Goal: Complete application form

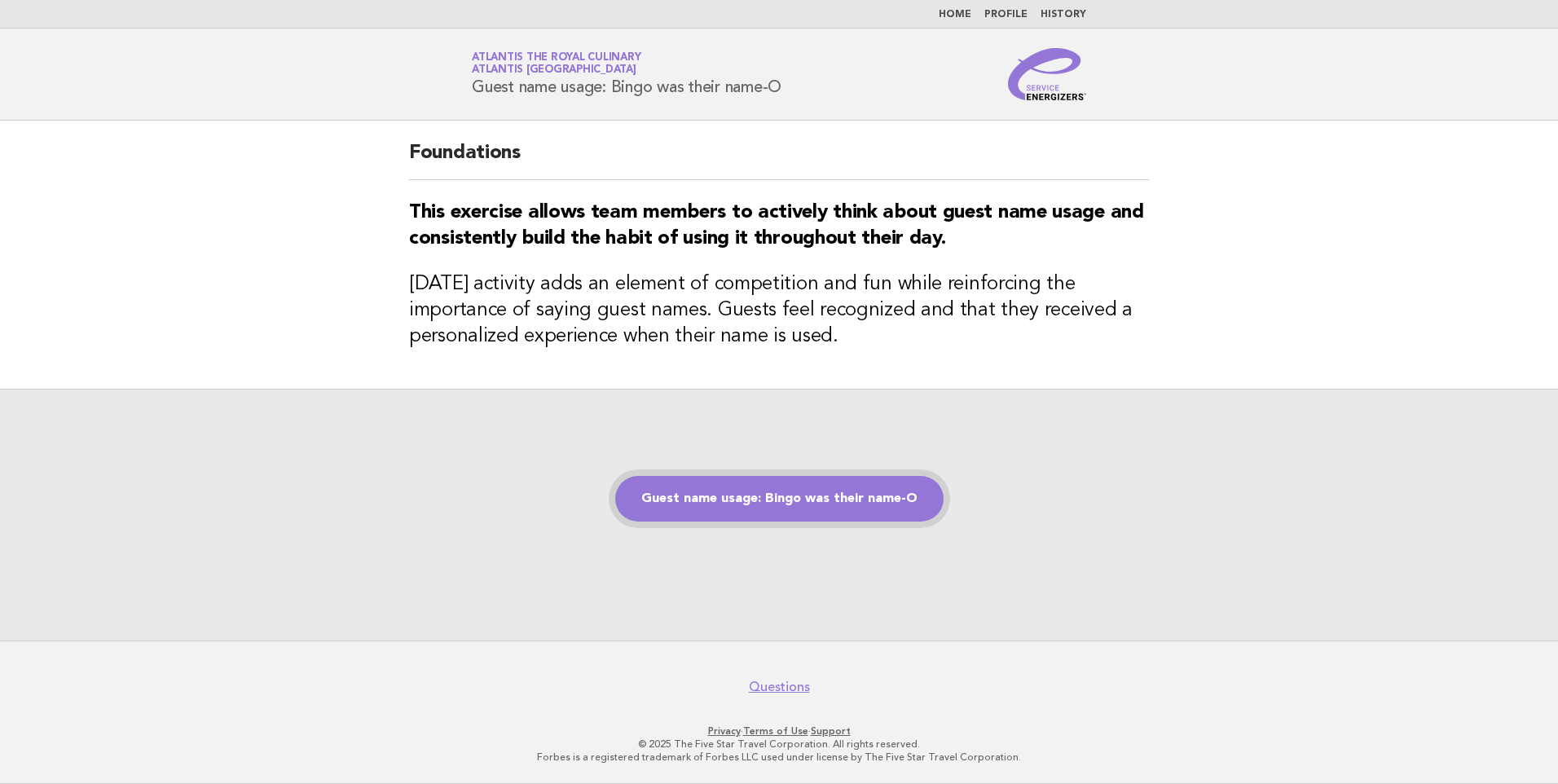
click at [718, 488] on link "Guest name usage: Bingo was their name-O" at bounding box center [779, 499] width 328 height 46
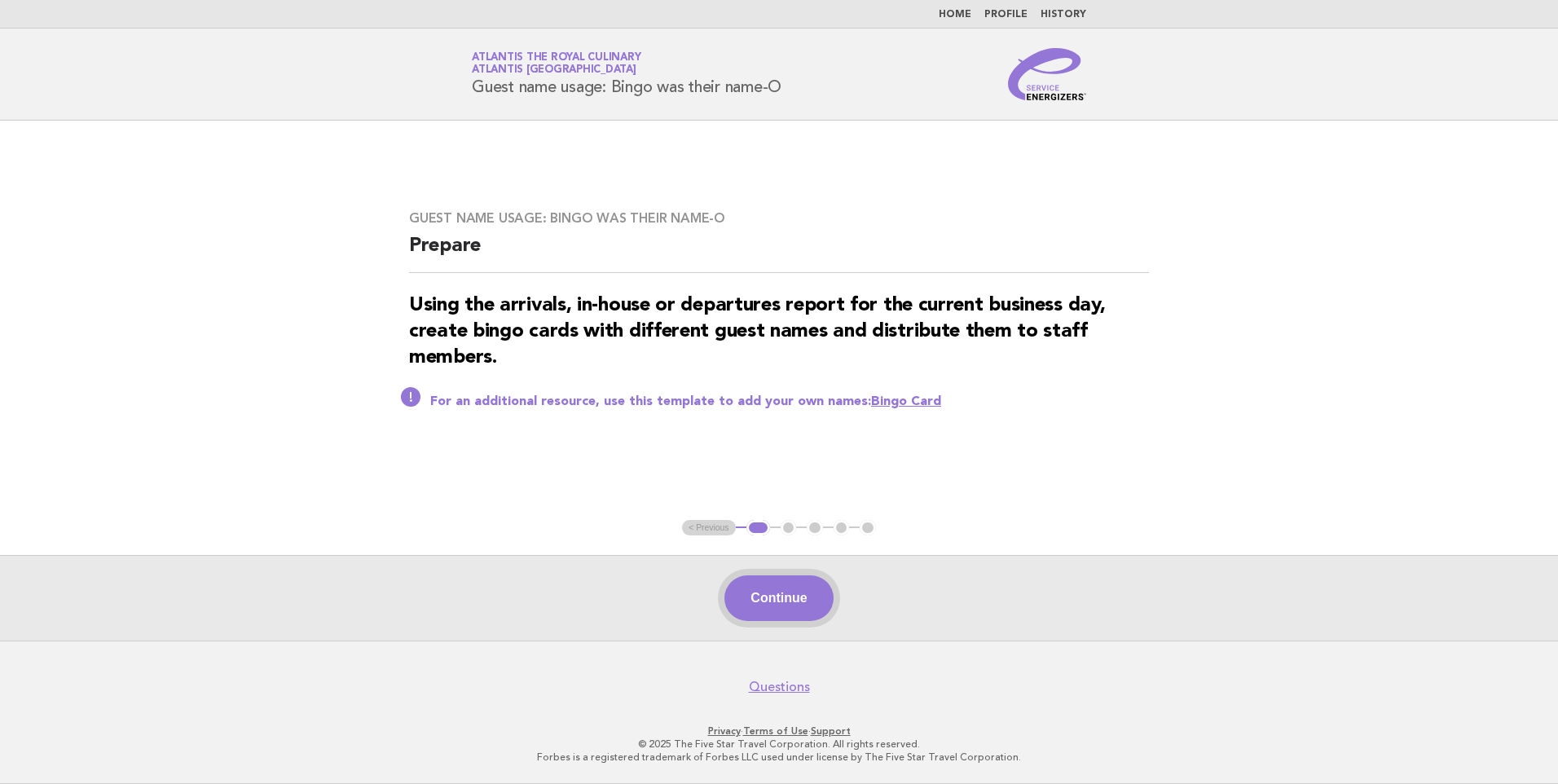
click at [818, 606] on button "Continue" at bounding box center [779, 598] width 108 height 46
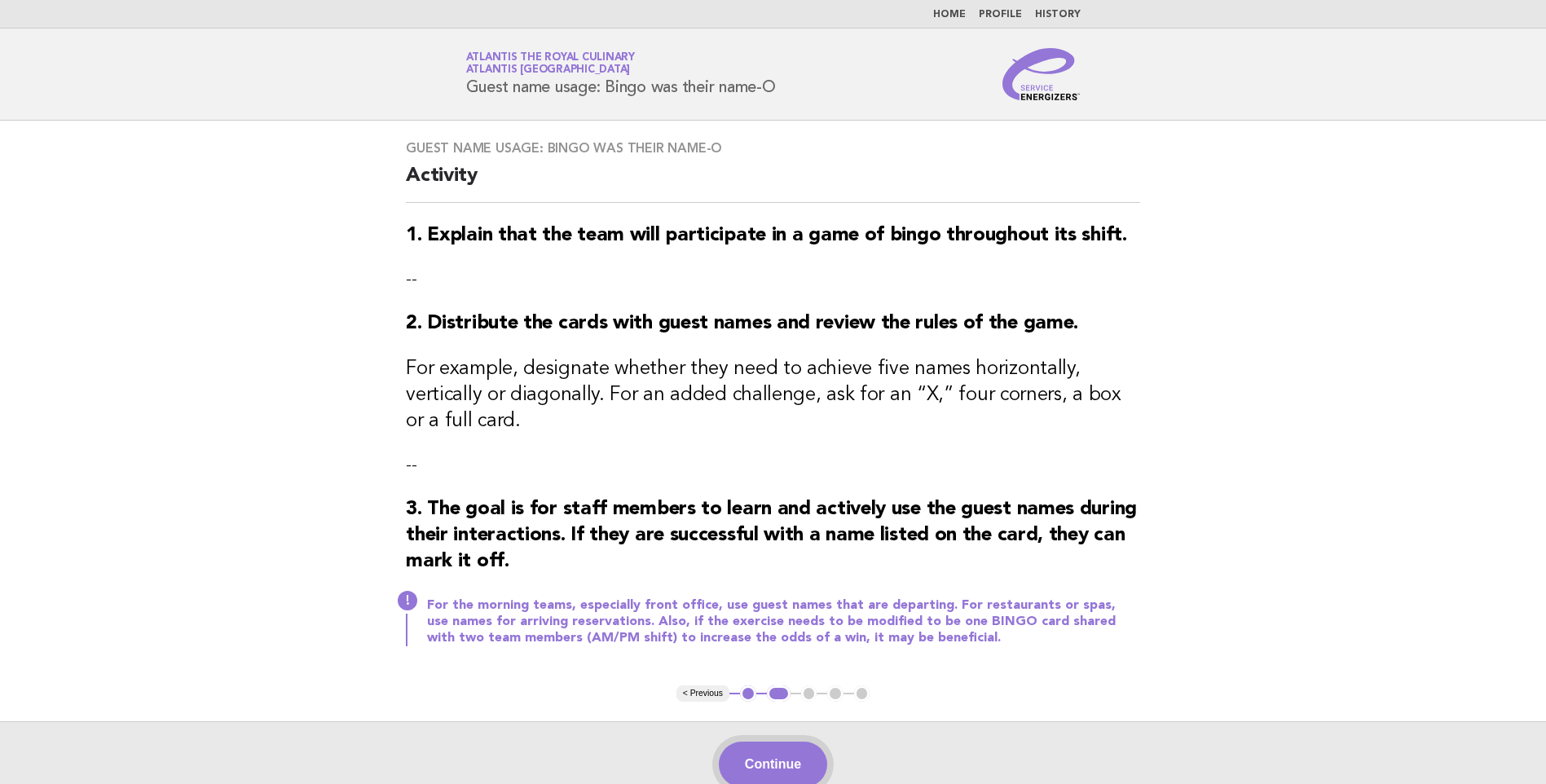
click at [800, 742] on button "Continue" at bounding box center [773, 764] width 108 height 46
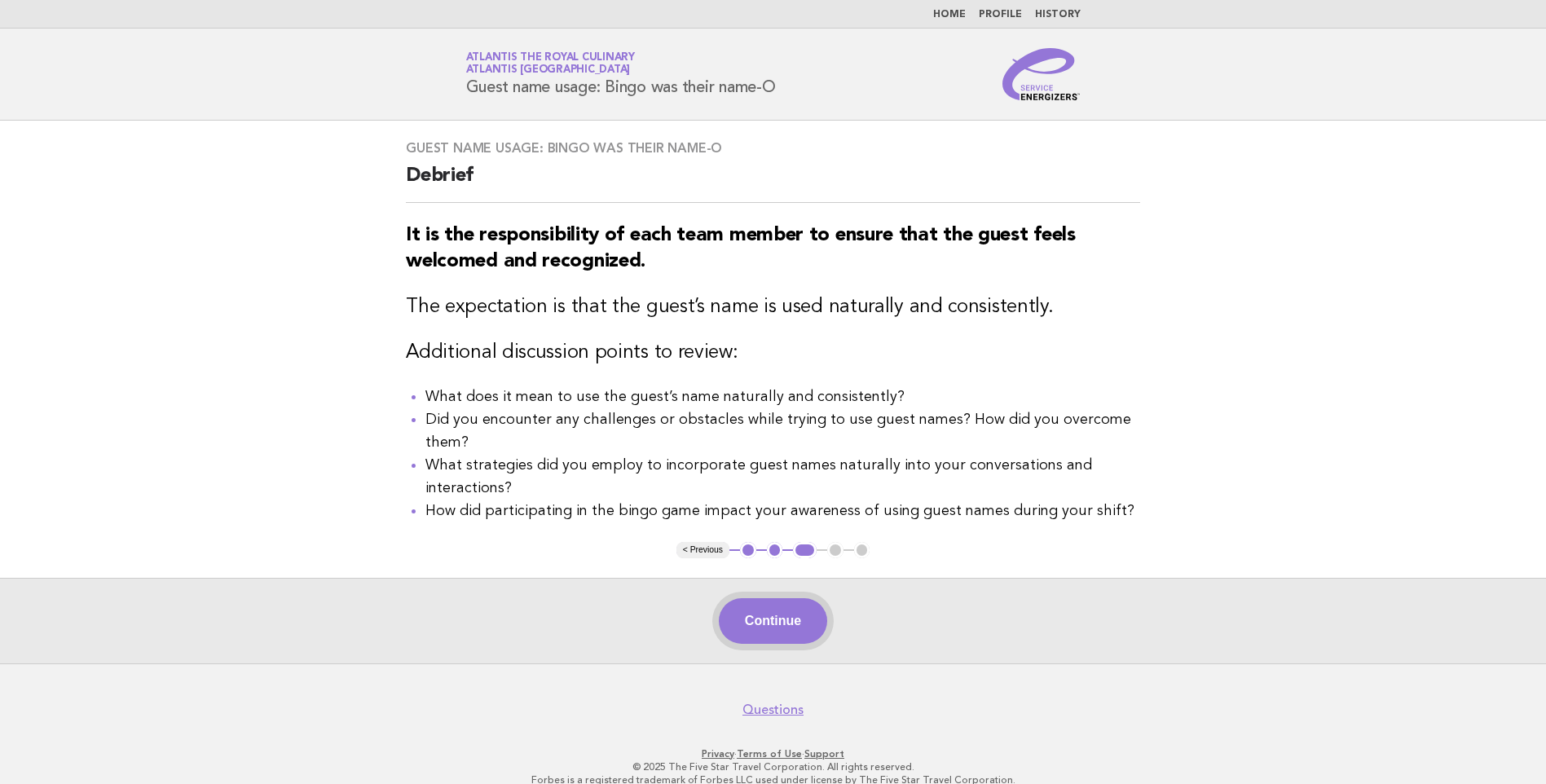
click at [773, 618] on button "Continue" at bounding box center [773, 621] width 108 height 46
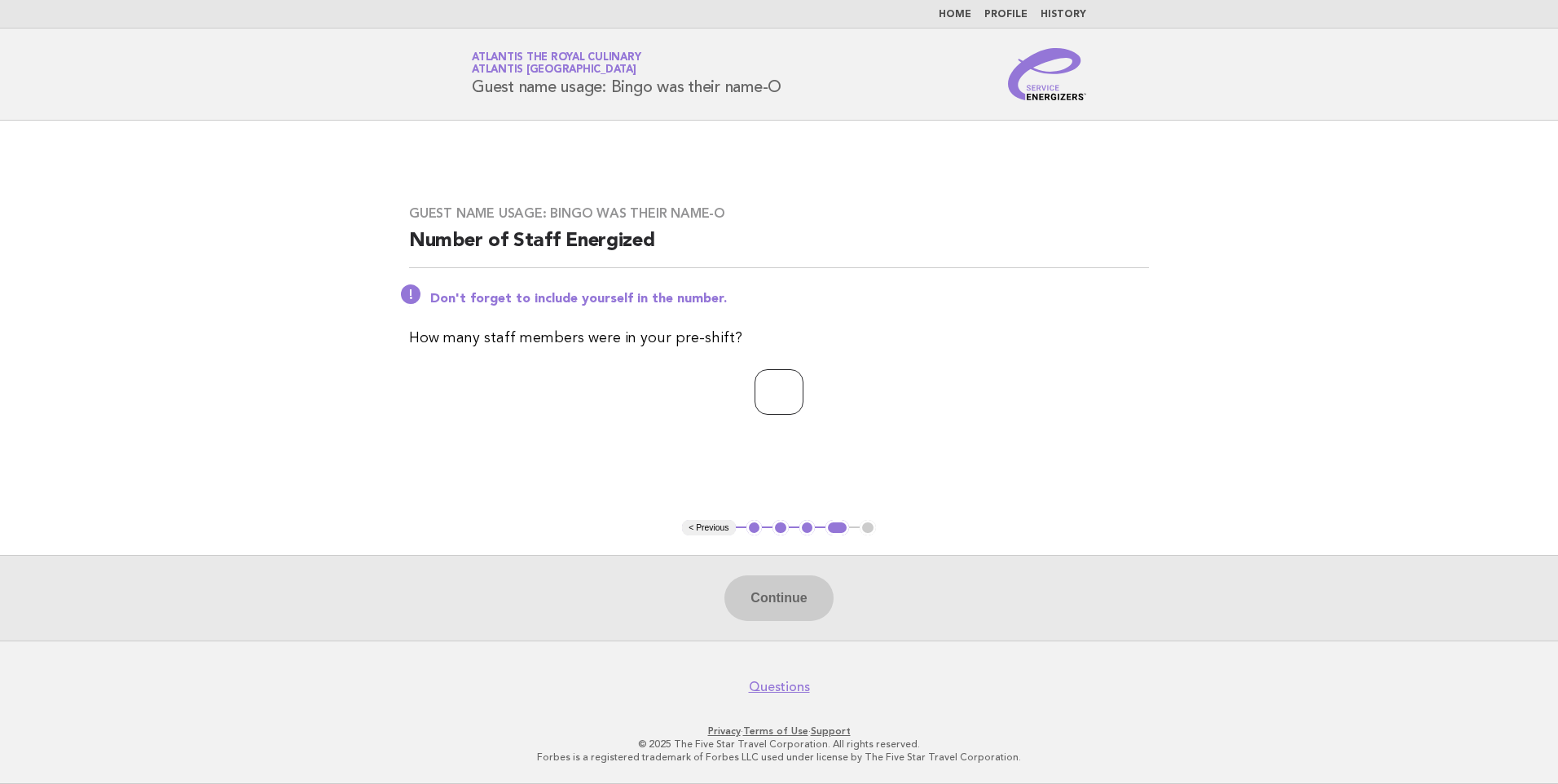
click at [803, 384] on input "*" at bounding box center [779, 392] width 49 height 46
click at [803, 385] on input "*" at bounding box center [779, 392] width 49 height 46
click at [803, 386] on input "*" at bounding box center [779, 392] width 49 height 46
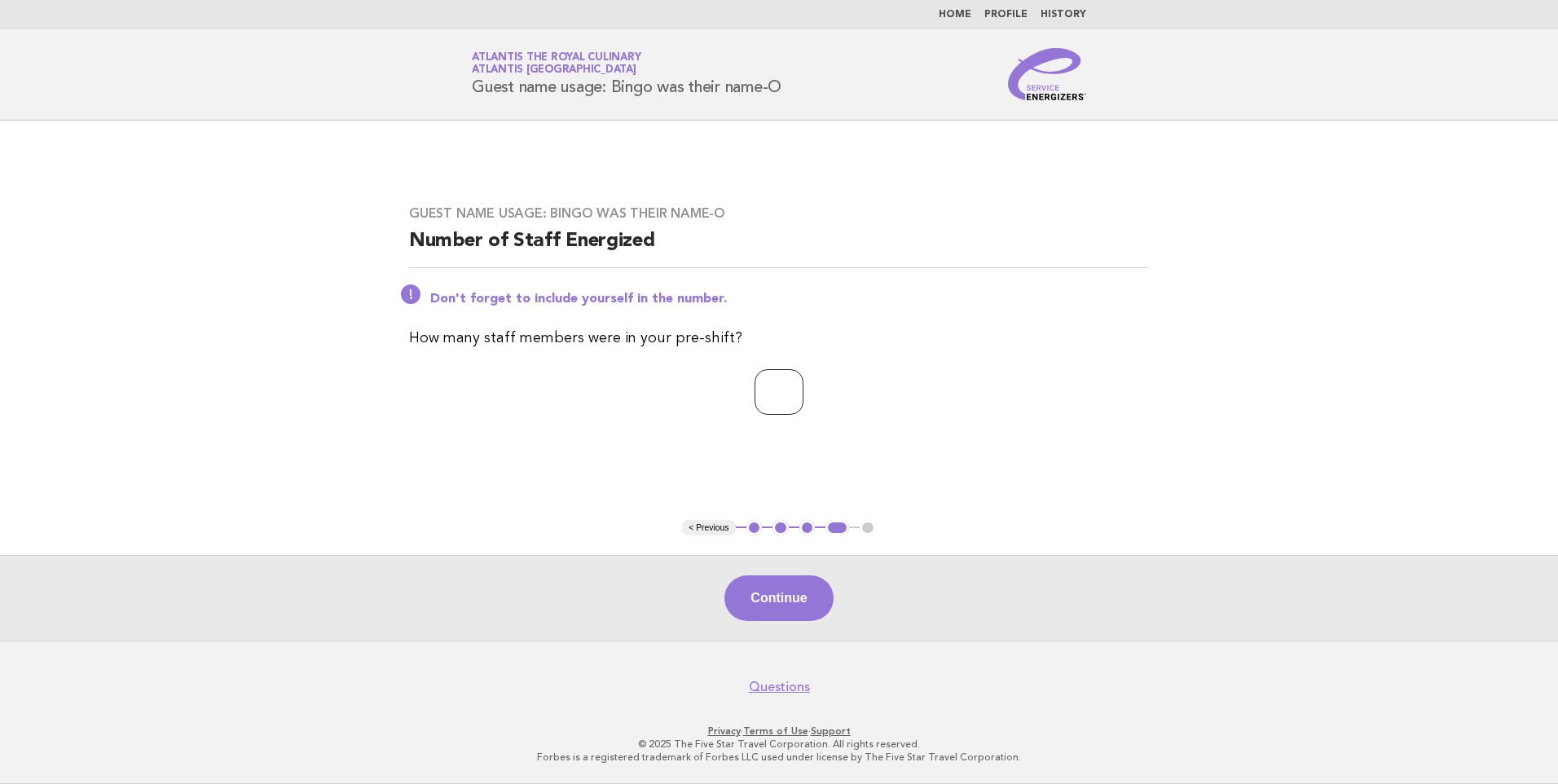
click at [803, 386] on input "*" at bounding box center [779, 392] width 49 height 46
type input "*"
click at [803, 389] on input "*" at bounding box center [779, 392] width 49 height 46
click at [794, 599] on button "Continue" at bounding box center [779, 598] width 108 height 46
